Goal: Transaction & Acquisition: Purchase product/service

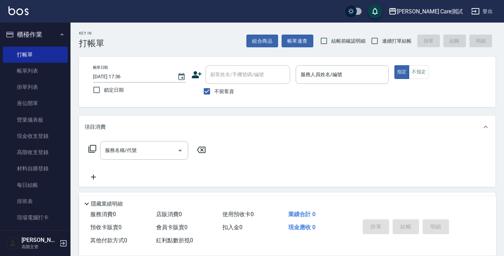
click at [184, 48] on div "Key In 打帳單 組合商品 帳單速查 結帳前確認明細 連續打單結帳 掛單 結帳 明細 帳單日期 [DATE] 17:36 鎖定日期 顧客姓名/手機號碼/編…" at bounding box center [288, 183] width 434 height 321
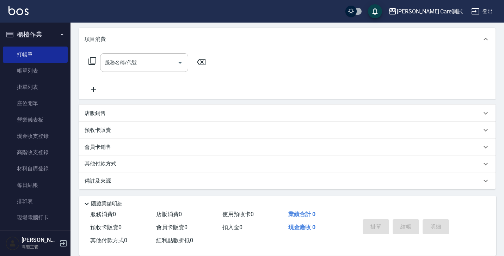
click at [164, 111] on div "店販銷售" at bounding box center [283, 113] width 397 height 7
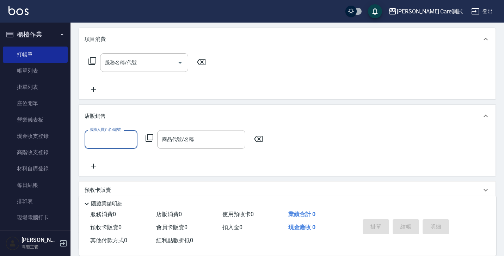
scroll to position [148, 0]
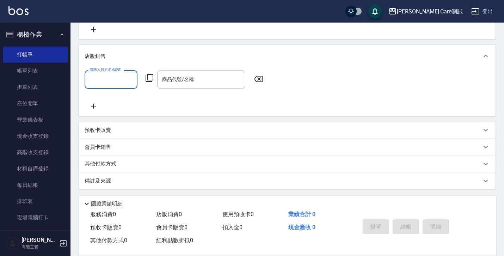
click at [157, 132] on div "預收卡販賣" at bounding box center [283, 130] width 397 height 7
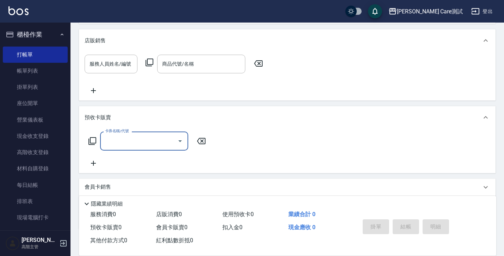
scroll to position [203, 0]
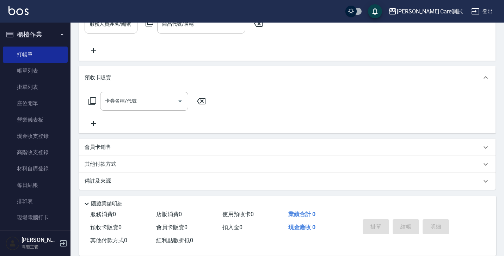
click at [151, 151] on div "會員卡銷售" at bounding box center [287, 147] width 417 height 17
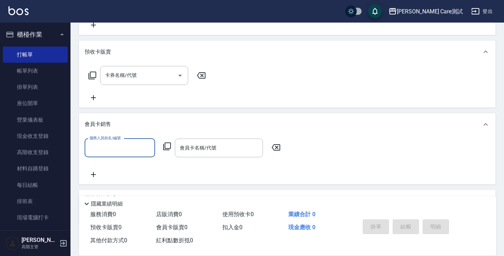
scroll to position [263, 0]
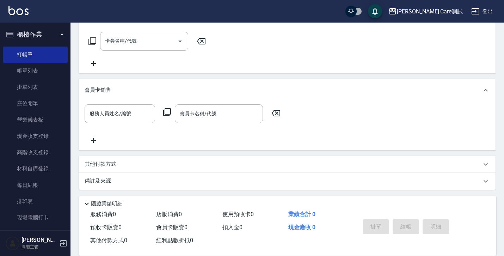
click at [146, 164] on div "其他付款方式" at bounding box center [283, 165] width 397 height 8
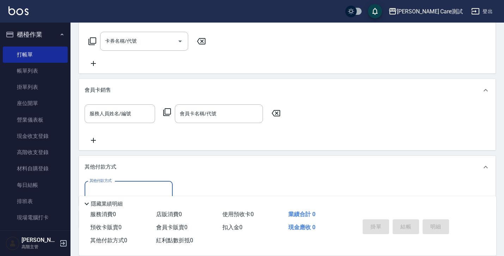
scroll to position [0, 0]
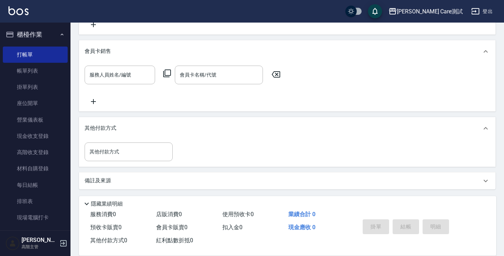
click at [145, 176] on div "備註及來源" at bounding box center [287, 180] width 417 height 17
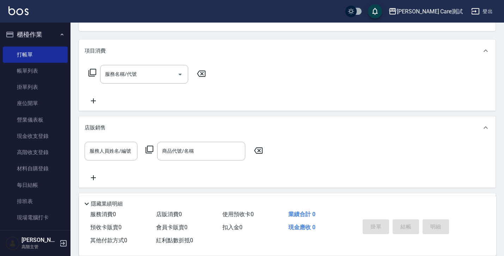
scroll to position [118, 0]
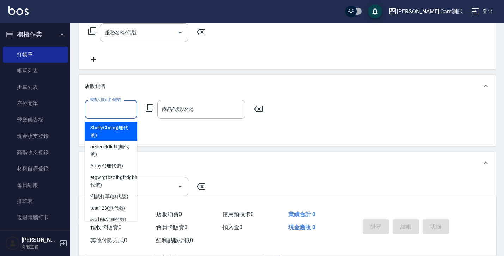
click at [122, 113] on input "服務人員姓名/編號" at bounding box center [111, 109] width 47 height 12
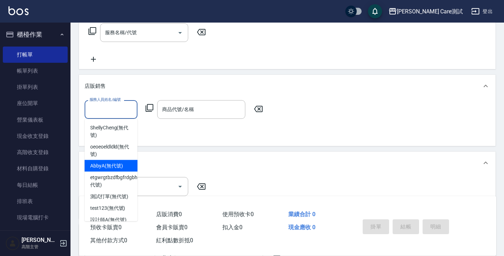
click at [126, 163] on div "AbbyA (無代號)" at bounding box center [111, 166] width 53 height 12
type input "AbbyA(無代號)"
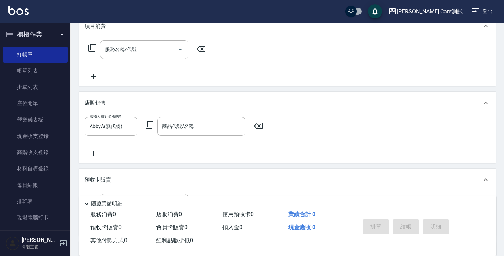
scroll to position [143, 0]
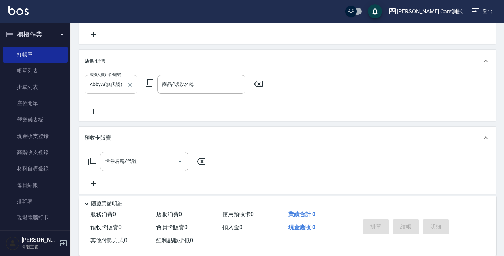
click at [128, 77] on div at bounding box center [129, 84] width 9 height 19
click at [129, 87] on icon "Clear" at bounding box center [130, 84] width 7 height 7
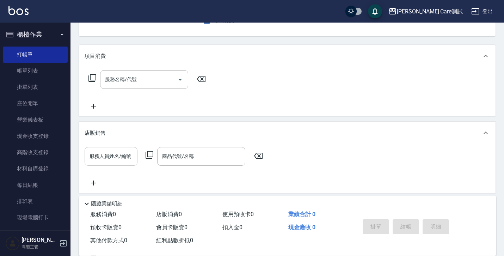
scroll to position [163, 0]
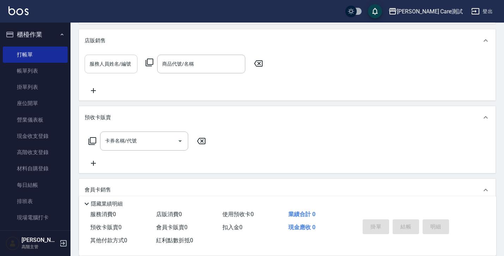
click at [182, 66] on input "商品代號/名稱" at bounding box center [202, 64] width 82 height 12
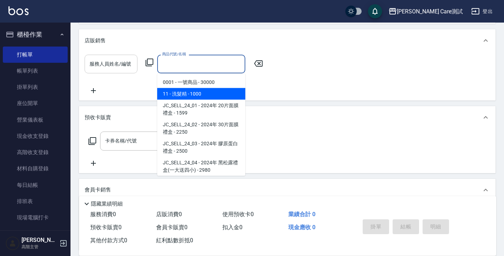
click at [194, 98] on span "11 - 洗髮精 - 1000" at bounding box center [201, 94] width 88 height 12
type input "洗髮精"
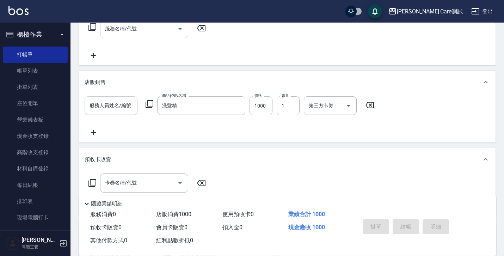
scroll to position [155, 0]
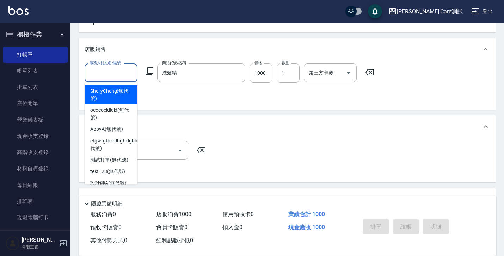
click at [116, 77] on input "服務人員姓名/編號" at bounding box center [111, 73] width 47 height 12
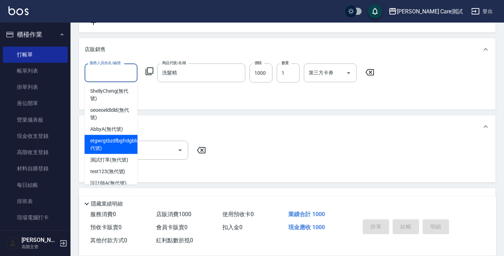
click at [109, 145] on span "etgwrgtbzdfbgfrdgbha (無代號)" at bounding box center [118, 144] width 57 height 15
type input "etgwrgtbzdfbgfrdgbha(無代號)"
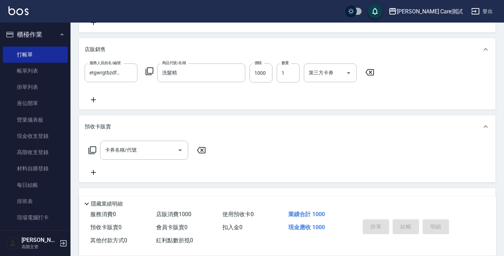
scroll to position [0, 0]
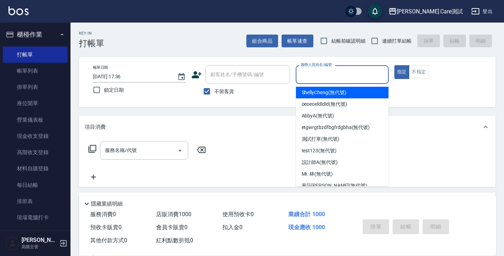
click at [325, 74] on input "服務人員姓名/編號" at bounding box center [342, 74] width 86 height 12
click at [329, 94] on span "ShellyCheng (無代號)" at bounding box center [324, 92] width 45 height 7
type input "ShellyCheng(無代號)"
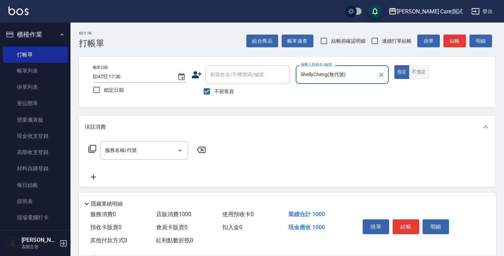
click at [417, 77] on button "不指定" at bounding box center [419, 72] width 20 height 14
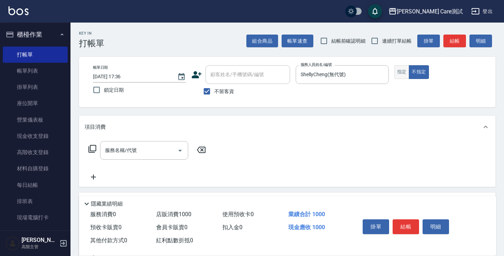
click at [406, 73] on button "指定" at bounding box center [402, 72] width 15 height 14
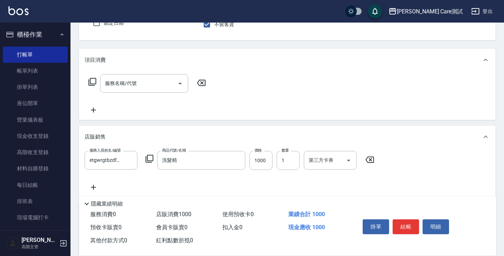
scroll to position [121, 0]
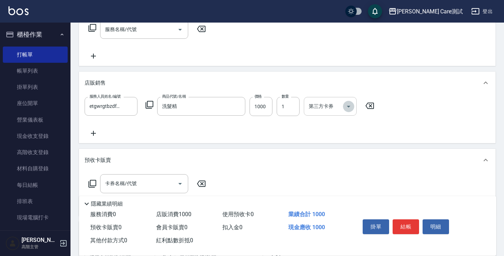
click at [345, 110] on icon "Open" at bounding box center [349, 106] width 8 height 8
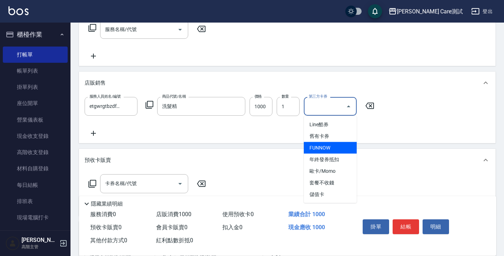
click at [339, 146] on span "FUNNOW" at bounding box center [330, 148] width 53 height 12
type input "FUNNOW"
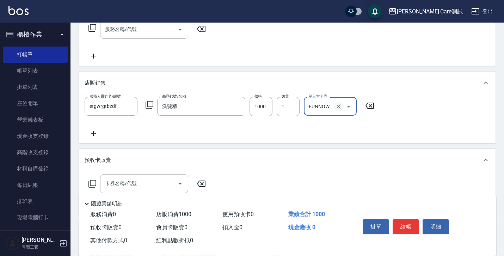
click at [340, 110] on icon "Clear" at bounding box center [338, 106] width 7 height 7
click at [339, 107] on input "第三方卡券" at bounding box center [325, 106] width 36 height 12
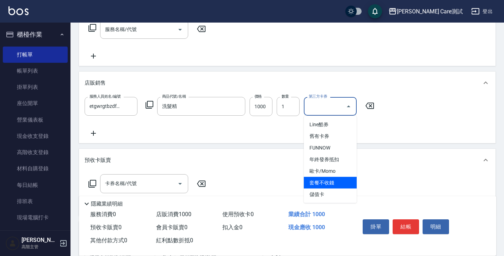
click at [335, 188] on span "套餐不收錢" at bounding box center [330, 183] width 53 height 12
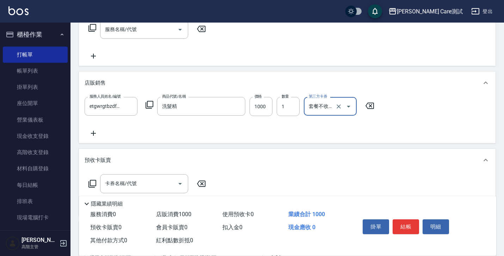
click at [345, 105] on icon "Open" at bounding box center [349, 106] width 8 height 8
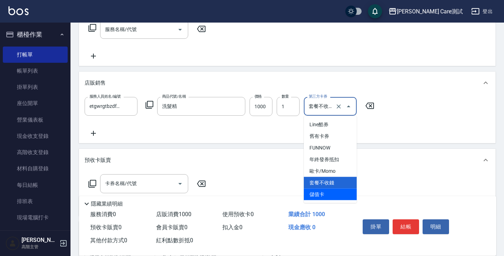
click at [341, 194] on span "儲值卡" at bounding box center [330, 195] width 53 height 12
type input "儲值卡"
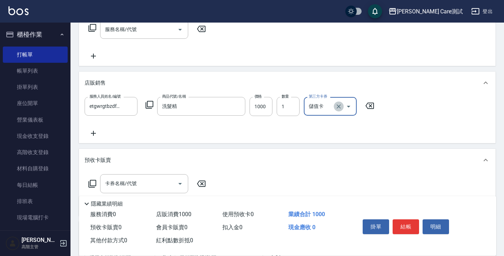
click at [342, 109] on icon "Clear" at bounding box center [338, 106] width 7 height 7
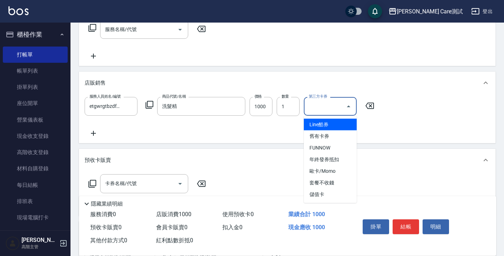
click at [342, 109] on input "第三方卡券" at bounding box center [325, 106] width 36 height 12
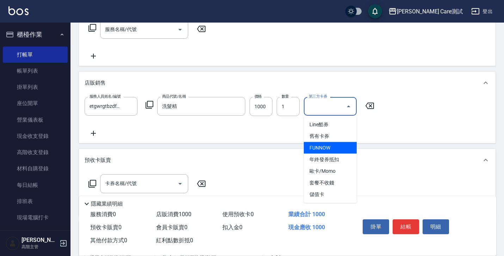
click at [337, 145] on span "FUNNOW" at bounding box center [330, 148] width 53 height 12
type input "FUNNOW"
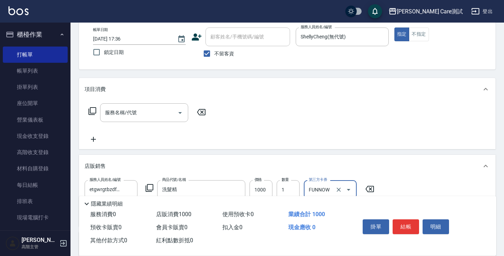
scroll to position [35, 0]
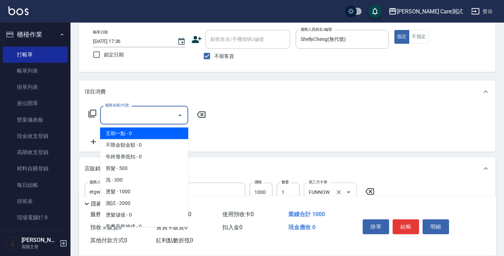
click at [168, 118] on input "服務名稱/代號" at bounding box center [138, 115] width 71 height 12
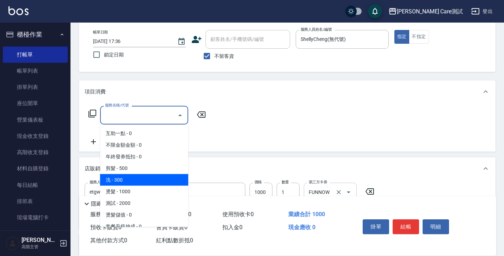
click at [158, 177] on span "洗 - 300" at bounding box center [144, 180] width 88 height 12
type input "洗(1)"
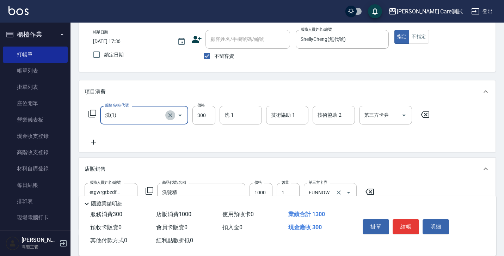
click at [170, 116] on icon "Clear" at bounding box center [170, 115] width 7 height 7
click at [177, 117] on icon "Open" at bounding box center [180, 115] width 8 height 8
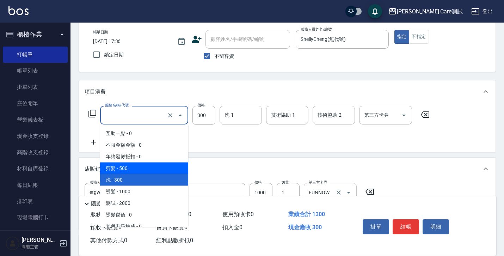
click at [167, 164] on span "剪髮 - 500" at bounding box center [144, 169] width 88 height 12
type input "剪髮(01)"
type input "500"
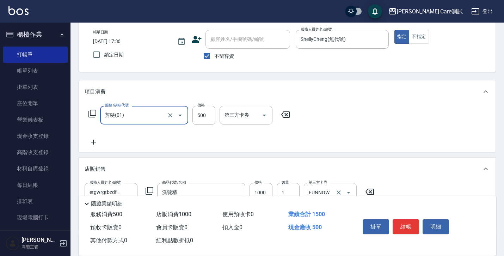
click at [232, 125] on div "第三方卡券 第三方卡券" at bounding box center [248, 115] width 57 height 19
click at [232, 121] on div "第三方卡券" at bounding box center [246, 115] width 53 height 19
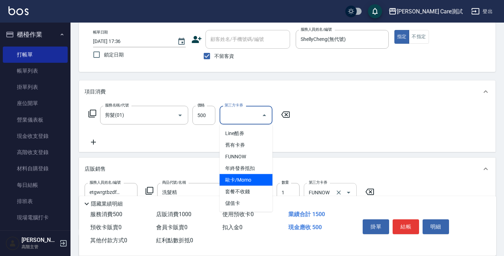
click at [255, 177] on span "歐卡/Momo" at bounding box center [246, 180] width 53 height 12
type input "歐卡/Momo"
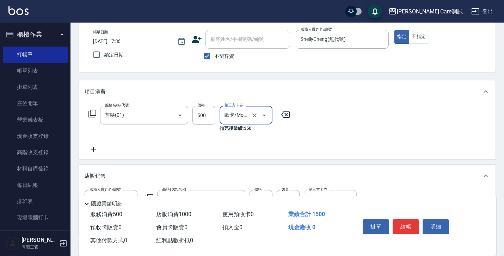
click at [90, 147] on icon at bounding box center [94, 149] width 18 height 8
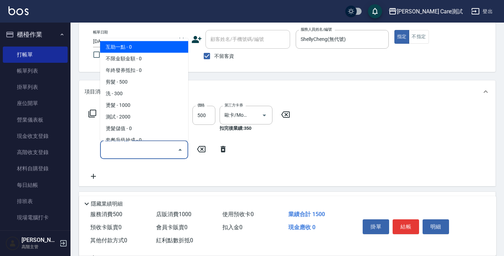
click at [132, 146] on input "服務名稱/代號" at bounding box center [138, 150] width 71 height 12
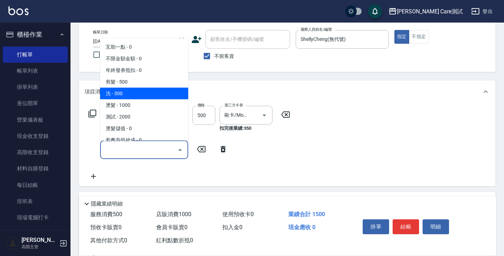
click at [120, 95] on span "洗 - 300" at bounding box center [144, 93] width 88 height 12
type input "洗(1)"
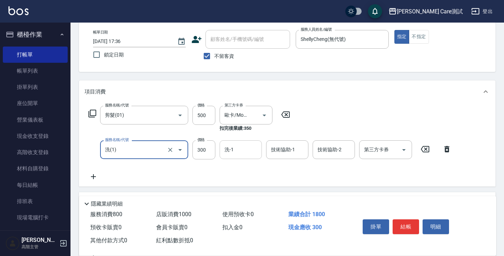
click at [239, 148] on input "洗-1" at bounding box center [241, 150] width 36 height 12
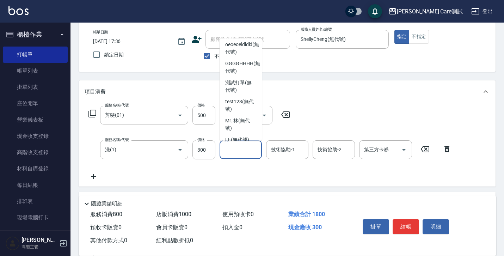
scroll to position [118, 0]
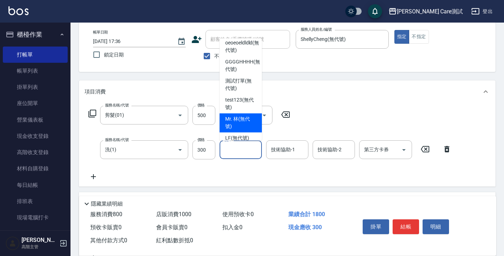
click at [246, 120] on span "Mr. 林 (無代號)" at bounding box center [240, 122] width 31 height 15
type input "Mr. 林(無代號)"
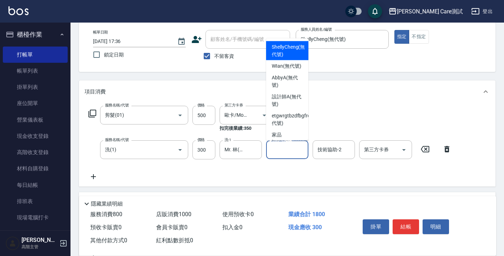
click at [281, 153] on input "技術協助-1" at bounding box center [288, 150] width 36 height 12
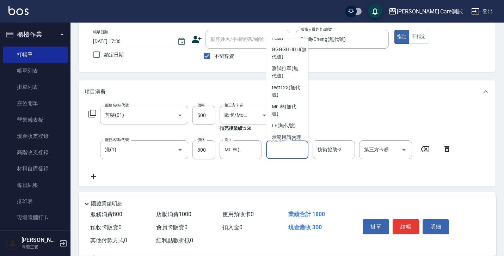
scroll to position [176, 0]
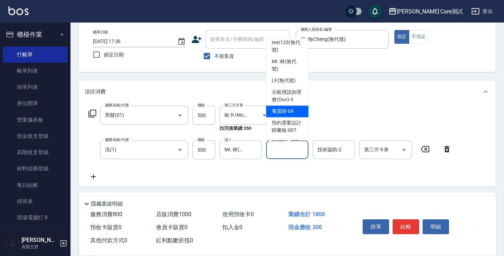
click at [292, 113] on span "養護師 -04" at bounding box center [283, 111] width 22 height 7
type input "養護師-04"
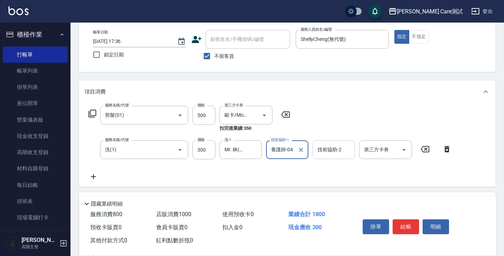
click at [325, 155] on input "技術協助-2" at bounding box center [334, 150] width 36 height 12
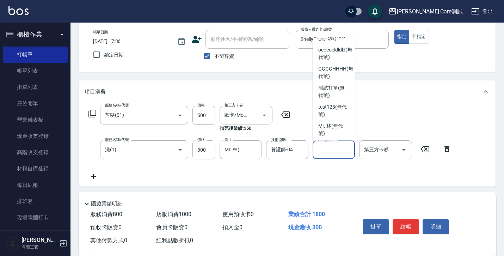
scroll to position [149, 0]
click at [329, 111] on div "LF (無代號)" at bounding box center [334, 107] width 42 height 12
type input "LF(無代號)"
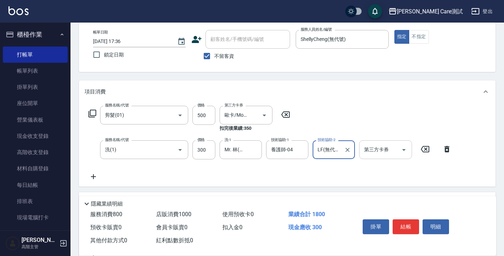
click at [375, 153] on input "第三方卡券" at bounding box center [381, 150] width 36 height 12
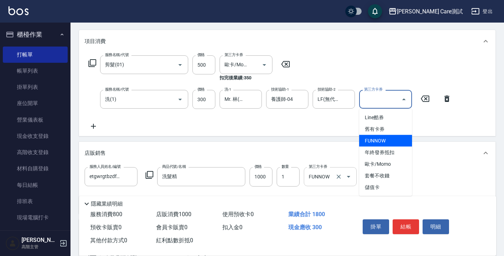
scroll to position [98, 0]
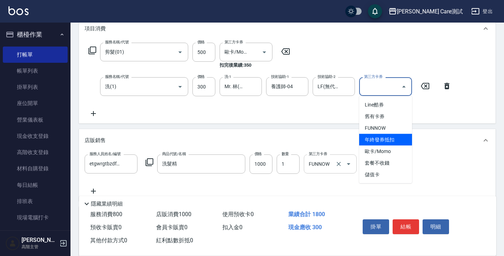
click at [378, 143] on span "年終發券抵扣" at bounding box center [385, 140] width 53 height 12
type input "年終發券抵扣"
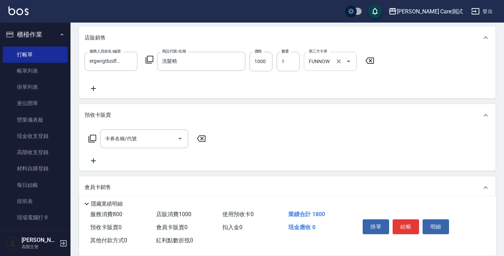
scroll to position [185, 0]
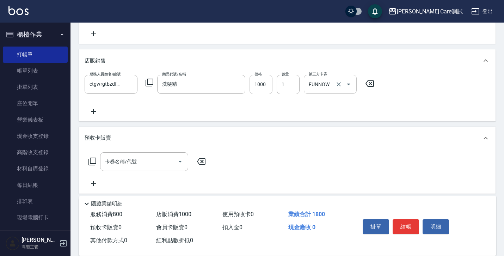
click at [265, 86] on input "1000" at bounding box center [261, 84] width 23 height 19
click at [325, 113] on div "服務人員姓名/編號 etgwrgtbzdfbgfrdgbha(無代號) 服務人員姓名/編號 商品代號/名稱 洗髮精 商品代號/名稱 價格 0 價格 數量 1 …" at bounding box center [288, 95] width 406 height 41
click at [197, 89] on input "洗髮精" at bounding box center [196, 84] width 71 height 12
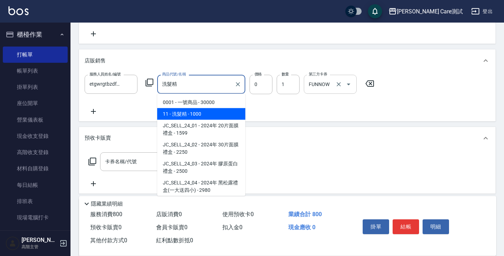
click at [205, 119] on span "11 - 洗髮精 - 1000" at bounding box center [201, 114] width 88 height 12
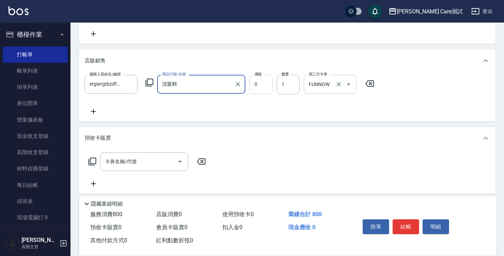
click at [261, 84] on input "0" at bounding box center [261, 84] width 23 height 19
type input "0"
click at [376, 83] on icon at bounding box center [370, 83] width 18 height 8
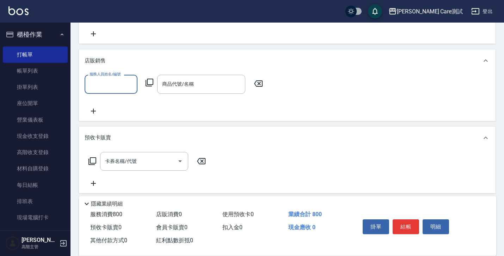
click at [125, 86] on input "服務人員姓名/編號" at bounding box center [111, 84] width 47 height 12
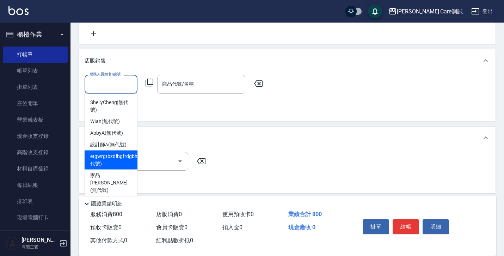
click at [117, 161] on span "etgwrgtbzdfbgfrdgbha (無代號)" at bounding box center [118, 160] width 57 height 15
type input "etgwrgtbzdfbgfrdgbha(無代號)"
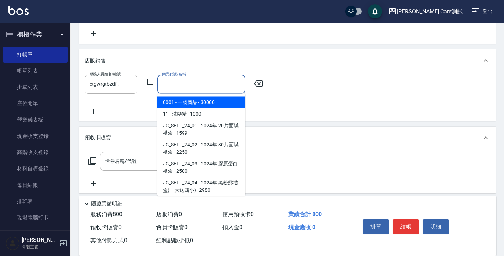
click at [189, 81] on input "商品代號/名稱" at bounding box center [202, 84] width 82 height 12
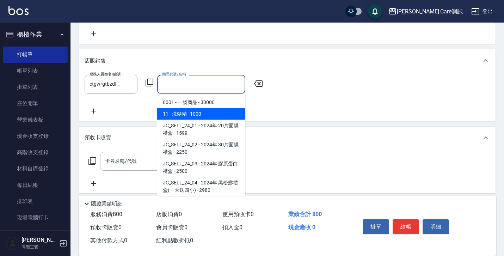
click at [197, 116] on span "11 - 洗髮精 - 1000" at bounding box center [201, 114] width 88 height 12
type input "洗髮精"
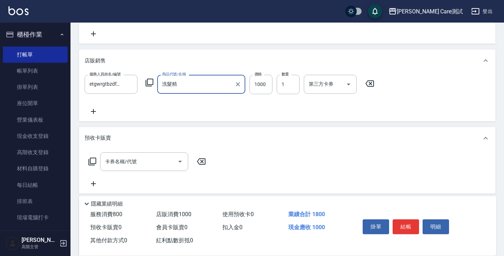
click at [332, 94] on div "第三方卡券 第三方卡券" at bounding box center [332, 84] width 57 height 19
click at [330, 89] on input "第三方卡券" at bounding box center [325, 84] width 36 height 12
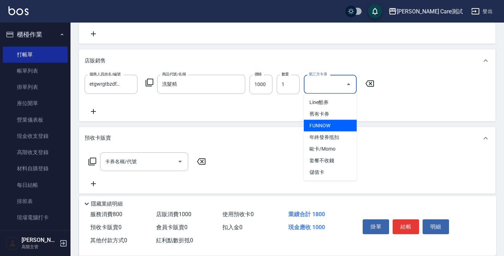
click at [337, 123] on span "FUNNOW" at bounding box center [330, 126] width 53 height 12
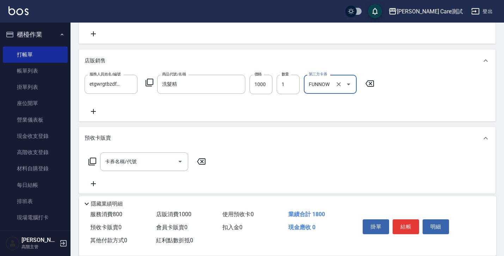
type input "FUNNOW"
click at [92, 108] on icon at bounding box center [94, 111] width 18 height 8
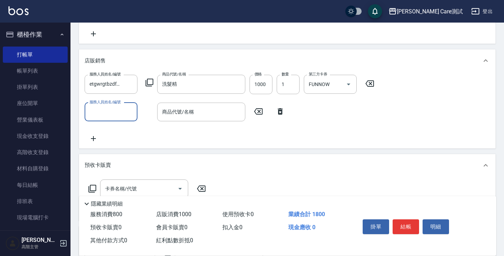
click at [277, 113] on icon at bounding box center [281, 111] width 18 height 8
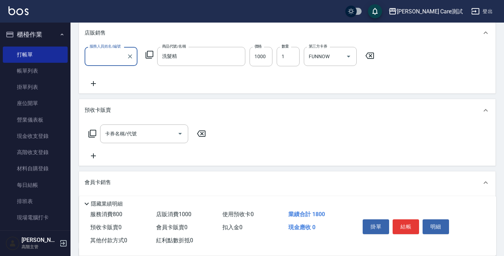
scroll to position [220, 0]
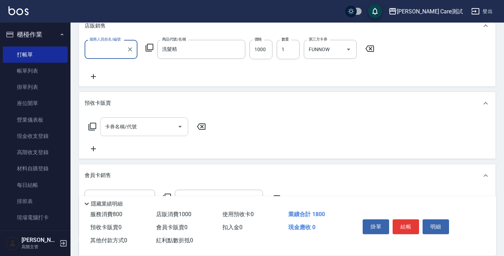
click at [139, 119] on div "卡券名稱/代號" at bounding box center [144, 126] width 88 height 19
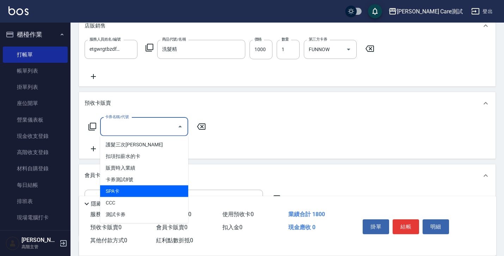
click at [132, 187] on span "SPA卡" at bounding box center [144, 192] width 88 height 12
type input "SPA卡(801)"
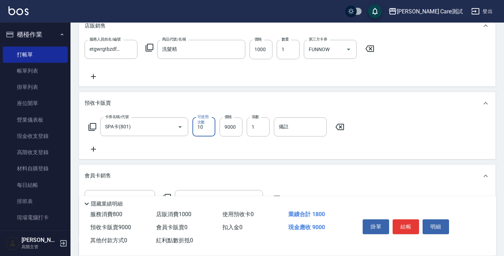
click at [214, 154] on div "卡券名稱/代號 SPA卡(801) 卡券名稱/代號 可使用次數 10 可使用次數 價格 9000 價格 張數 1 張數 備註 備註" at bounding box center [287, 137] width 417 height 44
click at [293, 127] on input "備註" at bounding box center [300, 126] width 53 height 19
type input "值"
type input "123456"
click at [202, 150] on div "卡券名稱/代號 SPA卡(801) 卡券名稱/代號 可使用次數 10 可使用次數 價格 9000 價格 張數 1 張數 備註 123456 備註" at bounding box center [288, 135] width 406 height 36
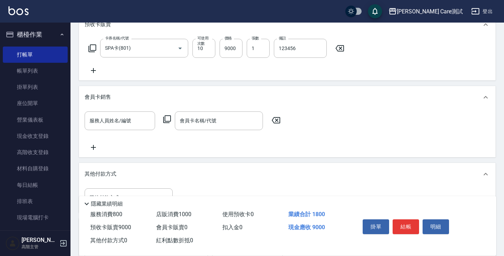
scroll to position [308, 0]
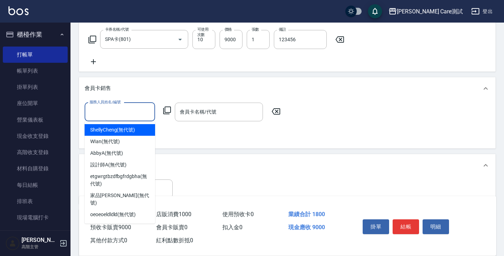
click at [132, 109] on input "服務人員姓名/編號" at bounding box center [120, 112] width 64 height 12
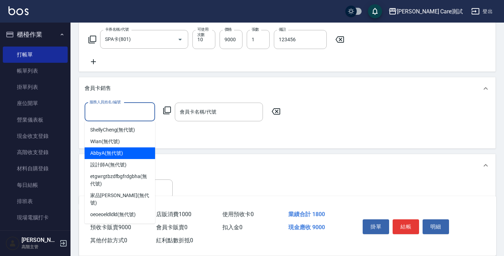
click at [127, 147] on div "AbbyA (無代號)" at bounding box center [120, 153] width 71 height 12
type input "AbbyA(無代號)"
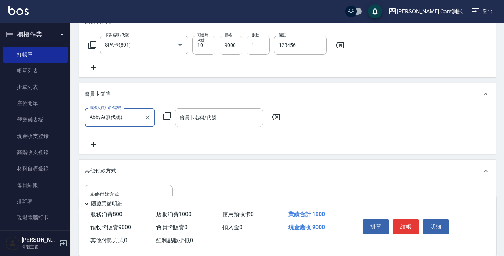
scroll to position [324, 0]
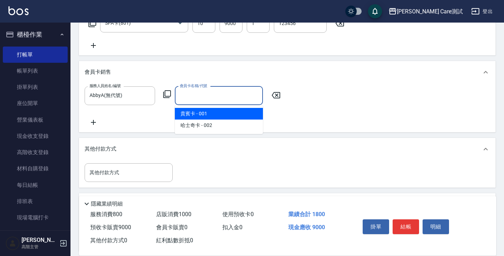
click at [196, 99] on input "會員卡名稱/代號" at bounding box center [219, 96] width 82 height 12
click at [200, 116] on span "貴賓卡 - 001" at bounding box center [219, 114] width 88 height 12
type input "貴賓卡-90天"
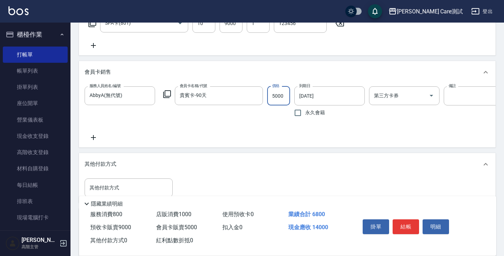
scroll to position [338, 0]
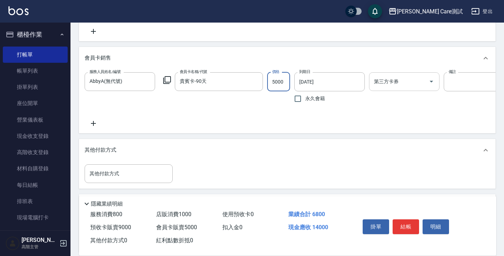
click at [399, 86] on input "第三方卡券" at bounding box center [400, 81] width 54 height 12
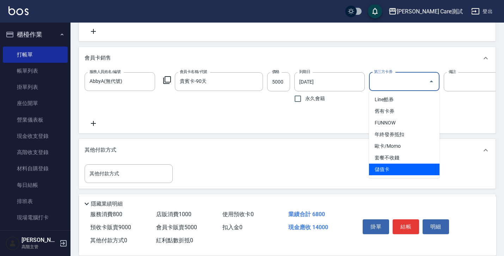
click at [407, 166] on span "儲值卡" at bounding box center [404, 170] width 71 height 12
type input "儲值卡"
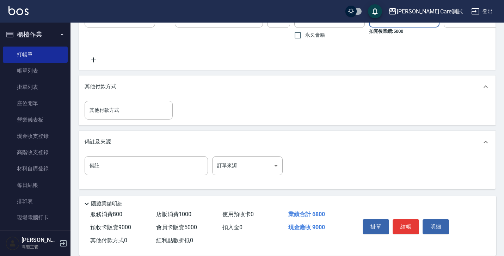
scroll to position [407, 0]
click at [139, 118] on div "其他付款方式" at bounding box center [129, 110] width 88 height 19
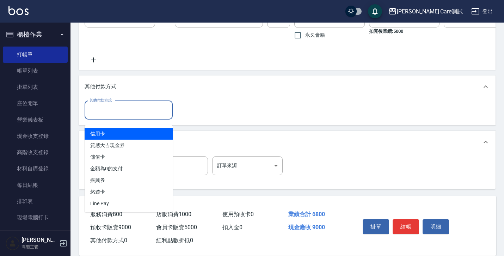
click at [137, 131] on span "信用卡" at bounding box center [129, 134] width 88 height 12
type input "信用卡"
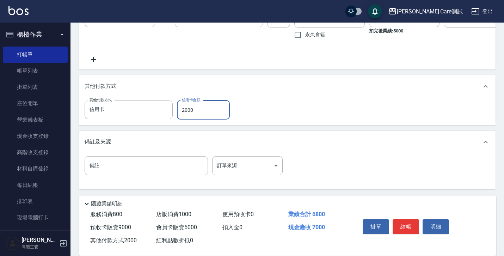
type input "2000"
click at [254, 125] on div "其他付款方式 信用卡 其他付款方式 信用卡金額 2000 信用卡金額" at bounding box center [287, 112] width 417 height 28
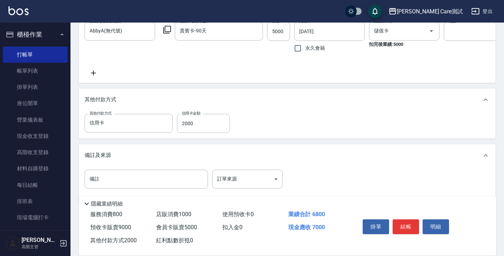
scroll to position [407, 0]
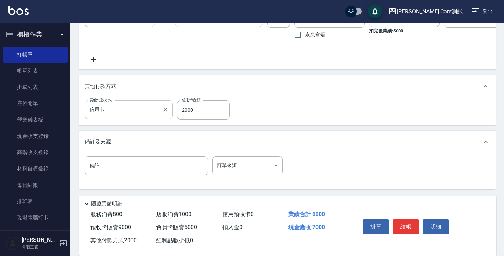
click at [137, 112] on input "信用卡" at bounding box center [123, 110] width 71 height 12
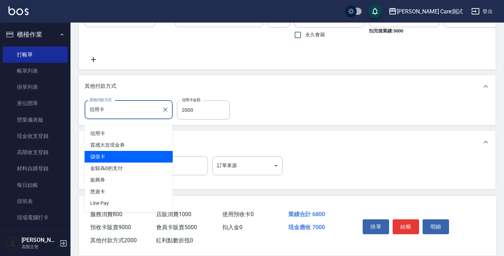
click at [129, 151] on span "儲值卡" at bounding box center [129, 157] width 88 height 12
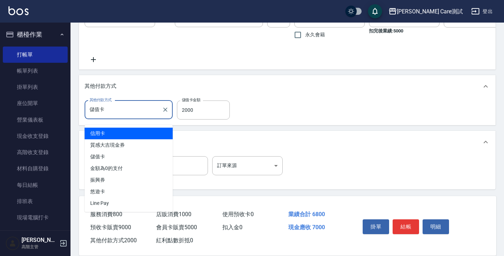
click at [135, 108] on input "儲值卡" at bounding box center [123, 110] width 71 height 12
click at [134, 128] on span "信用卡" at bounding box center [129, 134] width 88 height 12
type input "信用卡"
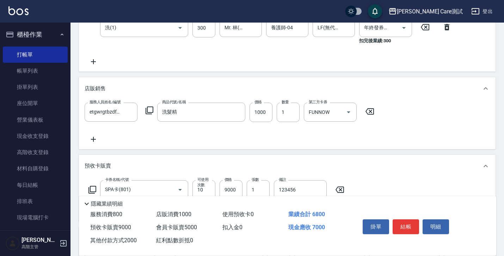
scroll to position [263, 0]
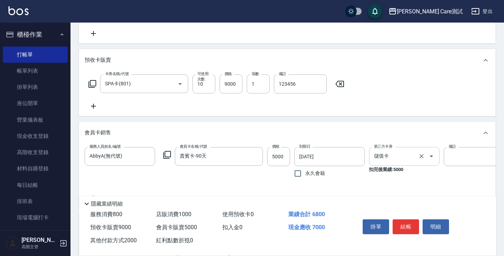
click at [385, 157] on input "儲值卡" at bounding box center [395, 156] width 44 height 12
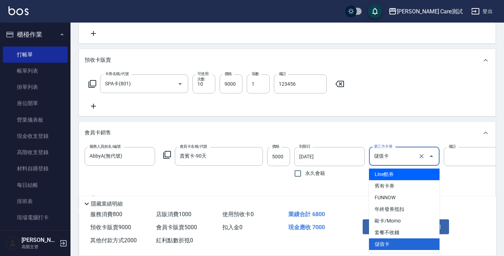
click at [386, 172] on span "Line酷券" at bounding box center [404, 175] width 71 height 12
type input "Line酷券"
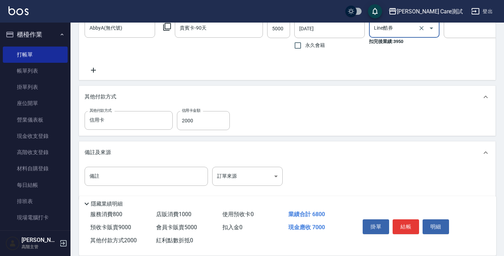
scroll to position [382, 0]
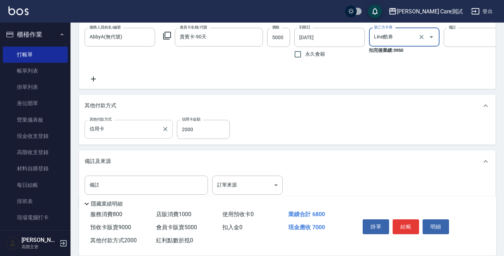
click at [99, 134] on input "信用卡" at bounding box center [123, 129] width 71 height 12
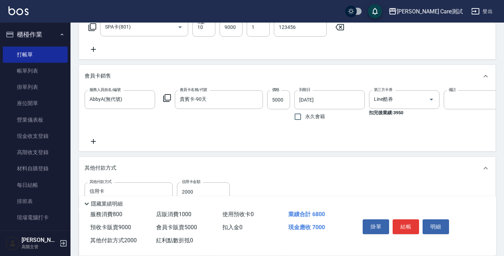
scroll to position [407, 0]
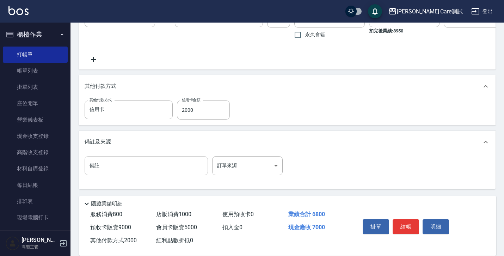
click at [177, 165] on input "備註" at bounding box center [146, 165] width 123 height 19
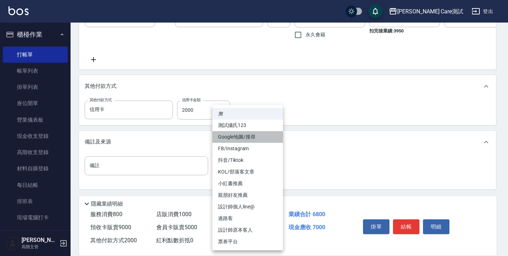
click at [227, 136] on li "Google地圖/搜尋" at bounding box center [247, 137] width 71 height 12
type input "Google地圖/搜尋"
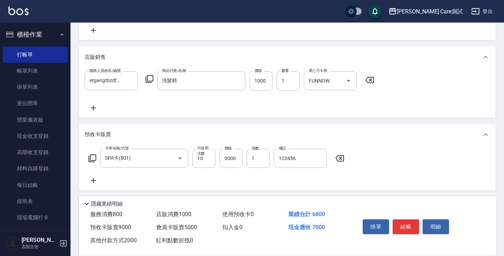
scroll to position [210, 0]
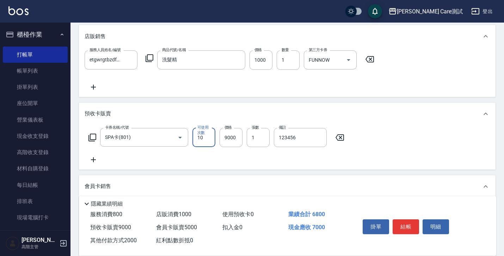
click at [199, 140] on input "10" at bounding box center [204, 137] width 23 height 19
type input "1"
type input "0"
type input "5"
click at [232, 175] on div "項目消費 服務名稱/代號 剪髮(01) 服務名稱/代號 價格 500 價格 第三方卡券 歐卡/Momo 第三方卡券 扣完後業績: 350 服務名稱/代號 洗(…" at bounding box center [287, 144] width 417 height 476
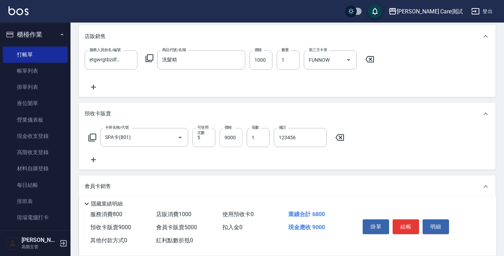
click at [227, 139] on input "9000" at bounding box center [231, 137] width 23 height 19
type input "5000"
click at [288, 177] on div "會員卡銷售" at bounding box center [287, 186] width 417 height 23
click at [288, 177] on div "會員卡銷售" at bounding box center [287, 183] width 417 height 17
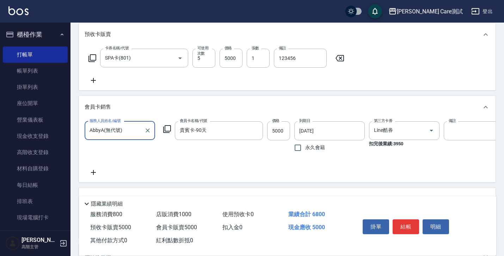
scroll to position [297, 0]
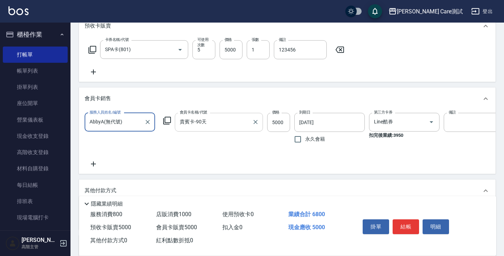
click at [247, 126] on input "貴賓卡-90天" at bounding box center [213, 122] width 71 height 12
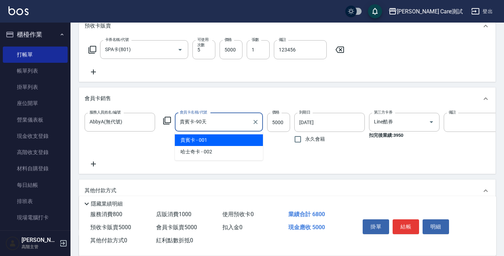
click at [287, 167] on div "服務人員姓名/編號 [PERSON_NAME](無代號) 服務人員姓名/編號 會員卡名稱/代號 貴賓卡-90天 會員卡名稱/代號 價格 5000 價格 到期日…" at bounding box center [288, 140] width 406 height 55
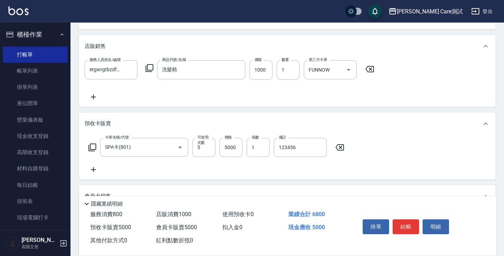
scroll to position [231, 0]
